Goal: Go to known website: Access a specific website the user already knows

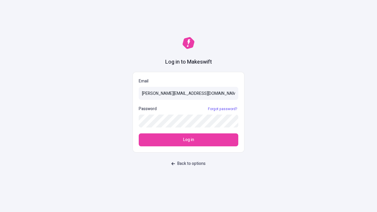
type input "sasha+test-ui@makeswift.com"
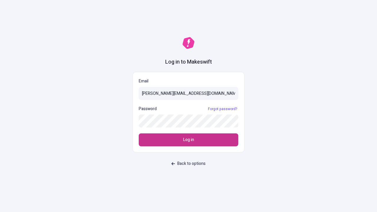
click at [188, 140] on span "Log in" at bounding box center [188, 140] width 11 height 6
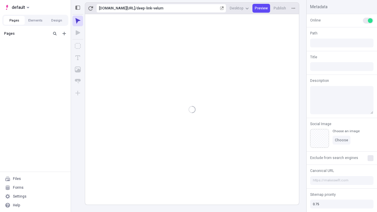
type input "/deep-link-velum"
